Goal: Task Accomplishment & Management: Manage account settings

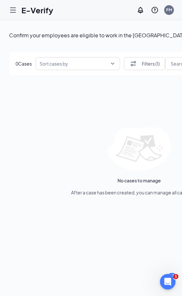
click at [8, 8] on div at bounding box center [12, 10] width 13 height 13
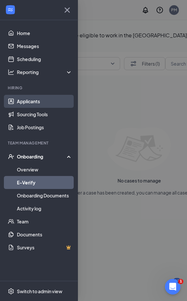
click at [28, 103] on link "Applicants" at bounding box center [45, 101] width 56 height 13
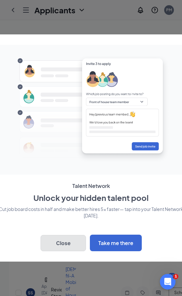
click at [74, 245] on button "Close" at bounding box center [63, 243] width 45 height 16
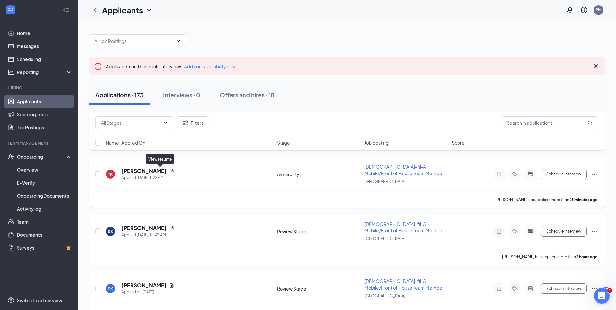
click at [169, 172] on icon "Document" at bounding box center [171, 170] width 5 height 5
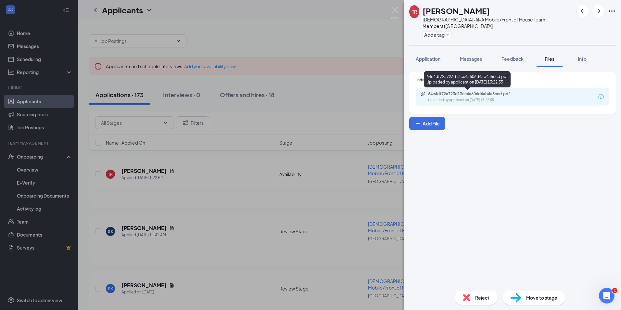
click at [187, 97] on div "Uploaded by applicant on [DATE] 13:22:55" at bounding box center [476, 99] width 97 height 5
click at [163, 234] on div "TR [PERSON_NAME] [DEMOGRAPHIC_DATA]-fil-A Mobile/Front of House Team Member at …" at bounding box center [310, 155] width 621 height 310
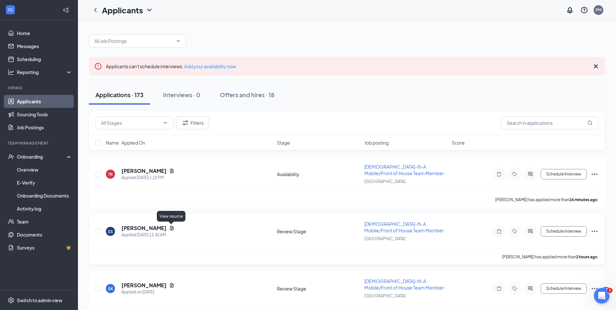
click at [169, 228] on icon "Document" at bounding box center [171, 227] width 5 height 5
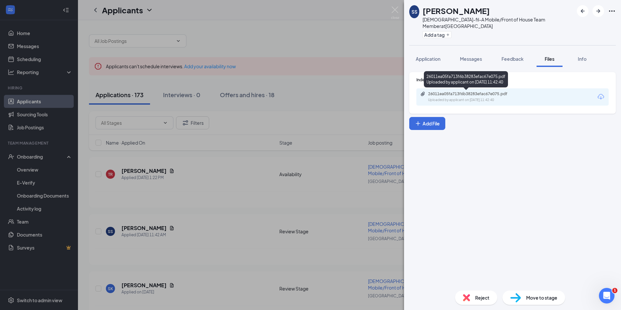
click at [187, 96] on div "26011ea05fa713f6b38283efac67e075.pdf Uploaded by applicant on [DATE] 11:42:40" at bounding box center [472, 96] width 105 height 11
click at [187, 190] on div "SS [PERSON_NAME][DEMOGRAPHIC_DATA]-fil-A Mobile/Front of House Team Member at […" at bounding box center [310, 155] width 621 height 310
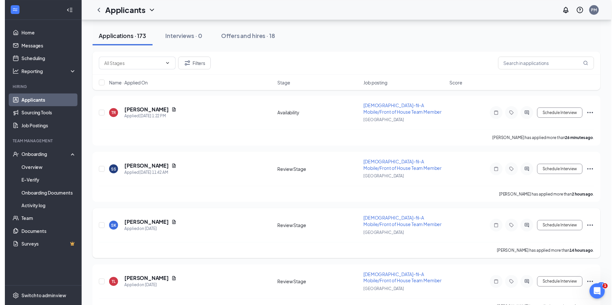
scroll to position [65, 0]
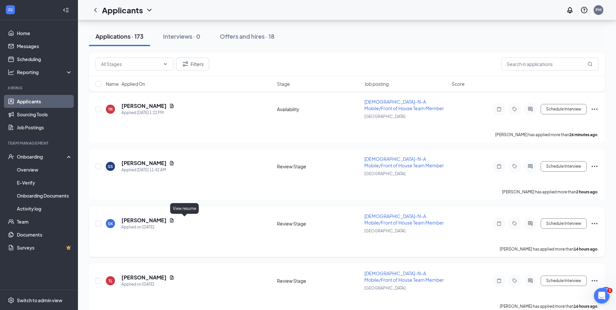
click at [174, 219] on icon "Document" at bounding box center [172, 220] width 4 height 4
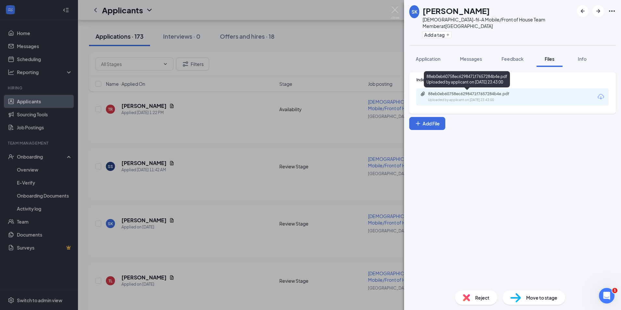
click at [187, 99] on div "Uploaded by applicant on [DATE] 23:43:00" at bounding box center [476, 99] width 97 height 5
click at [187, 156] on div "SK [PERSON_NAME] [DEMOGRAPHIC_DATA]-fil-A Mobile/Front of House Team Member at …" at bounding box center [310, 155] width 621 height 310
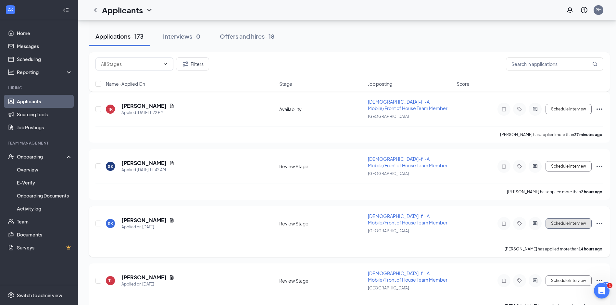
click at [187, 224] on button "Schedule Interview" at bounding box center [568, 223] width 46 height 10
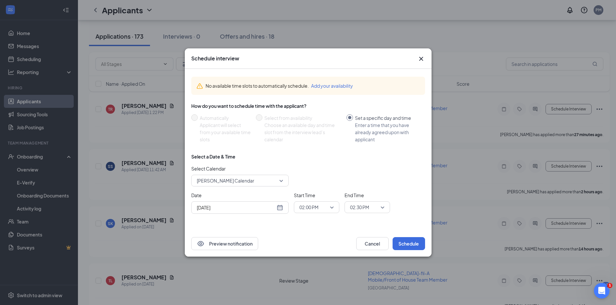
click at [187, 180] on span "[PERSON_NAME] Calendar" at bounding box center [240, 181] width 86 height 10
click at [187, 213] on span "[PERSON_NAME] Calendar" at bounding box center [224, 213] width 57 height 7
click at [187, 208] on div "[DATE]" at bounding box center [240, 207] width 86 height 7
type input "[DATE]"
click at [187, 181] on div "27" at bounding box center [236, 183] width 8 height 8
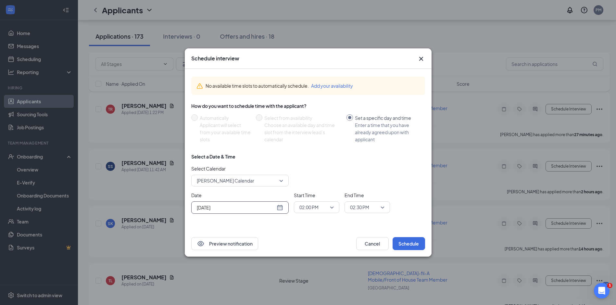
click at [187, 207] on span "02:00 PM" at bounding box center [316, 207] width 34 height 10
click at [187, 121] on span "10:00 AM" at bounding box center [308, 119] width 19 height 7
click at [187, 206] on span "02:30 PM" at bounding box center [367, 207] width 34 height 10
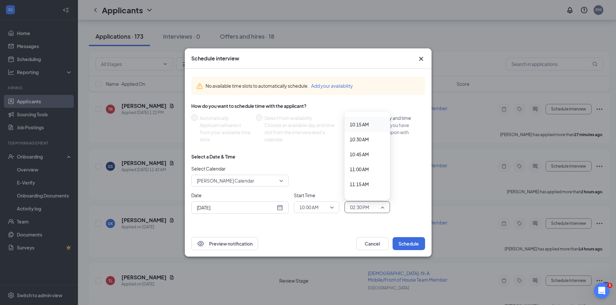
click at [187, 125] on span "10:15 AM" at bounding box center [359, 124] width 19 height 7
click at [187, 244] on button "Schedule" at bounding box center [409, 243] width 32 height 13
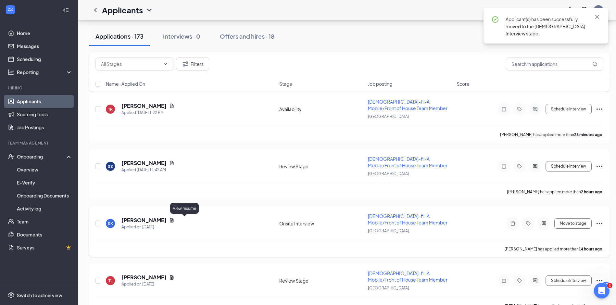
click at [174, 220] on icon "Document" at bounding box center [171, 220] width 5 height 5
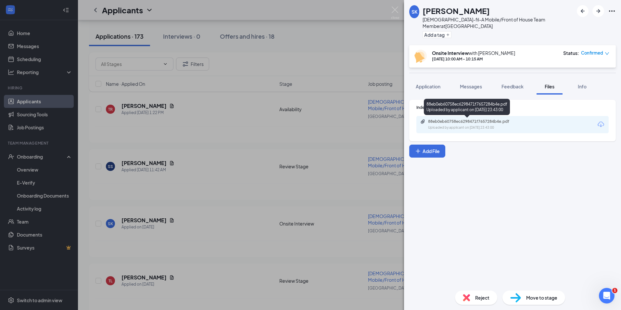
click at [187, 126] on div "Uploaded by applicant on [DATE] 23:43:00" at bounding box center [476, 127] width 97 height 5
click at [187, 131] on div "SK [PERSON_NAME] [DEMOGRAPHIC_DATA]-fil-A Mobile/Front of House Team Member at …" at bounding box center [310, 155] width 621 height 310
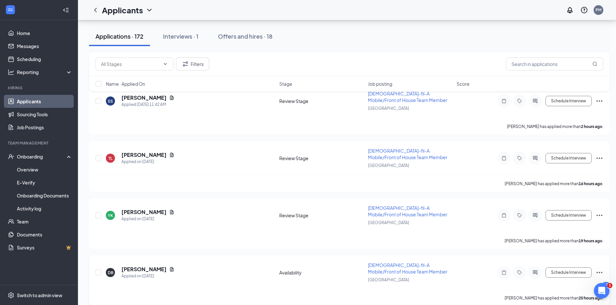
scroll to position [195, 0]
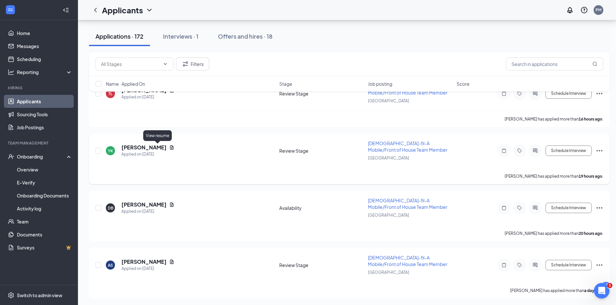
click at [170, 147] on icon "Document" at bounding box center [172, 147] width 4 height 4
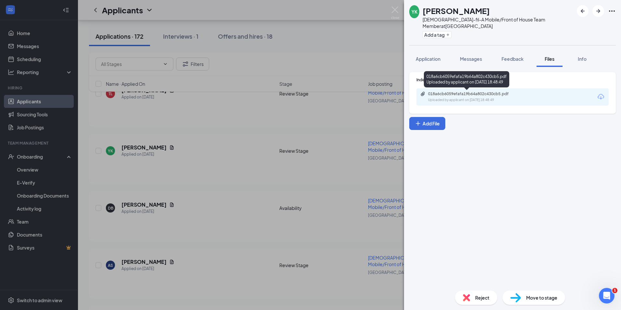
click at [187, 99] on div "Uploaded by applicant on [DATE] 18:48:49" at bounding box center [476, 99] width 97 height 5
click at [167, 161] on div "YK [PERSON_NAME] [DEMOGRAPHIC_DATA]-fil-A Mobile/Front of House Team Member at …" at bounding box center [310, 155] width 621 height 310
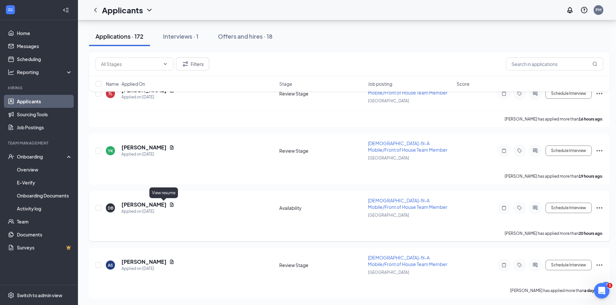
click at [169, 203] on icon "Document" at bounding box center [171, 204] width 5 height 5
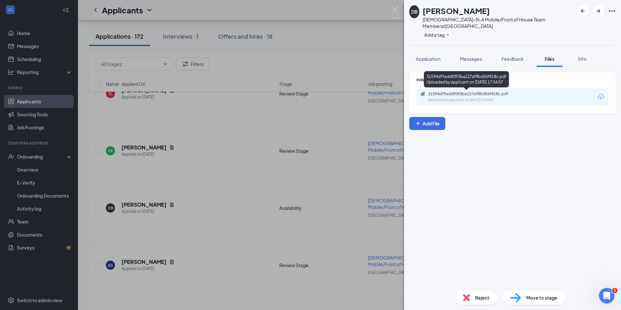
click at [187, 94] on div "31594df9addf093ba127af8bd56f818c.pdf" at bounding box center [473, 93] width 91 height 5
click at [147, 115] on div "DB [PERSON_NAME] [DEMOGRAPHIC_DATA]-fil-A Mobile/Front of House Team Member at …" at bounding box center [310, 155] width 621 height 310
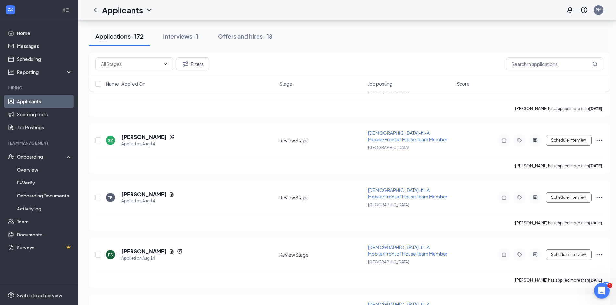
scroll to position [4221, 0]
